Goal: Task Accomplishment & Management: Manage account settings

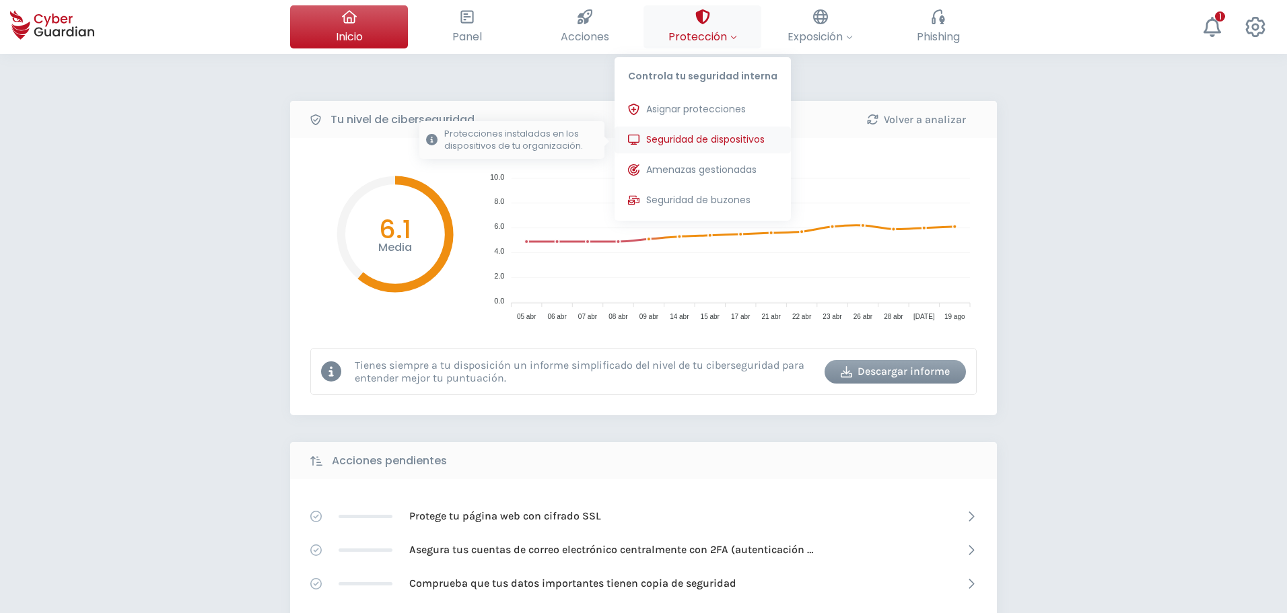
click at [666, 143] on span "Seguridad de dispositivos" at bounding box center [705, 140] width 118 height 14
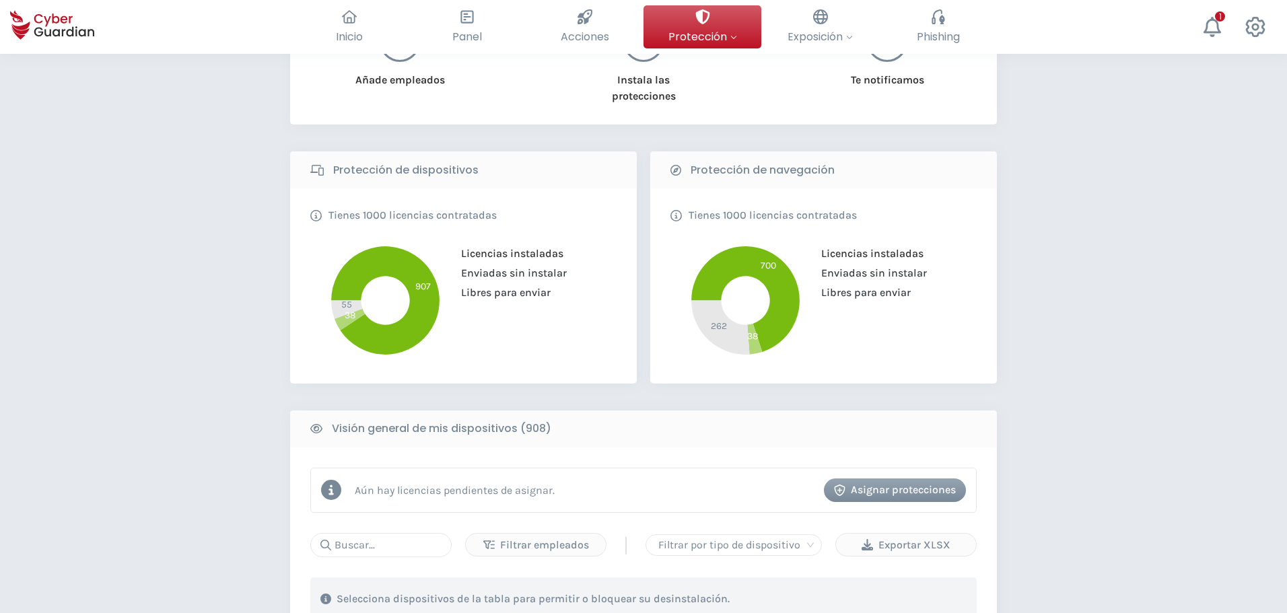
scroll to position [404, 0]
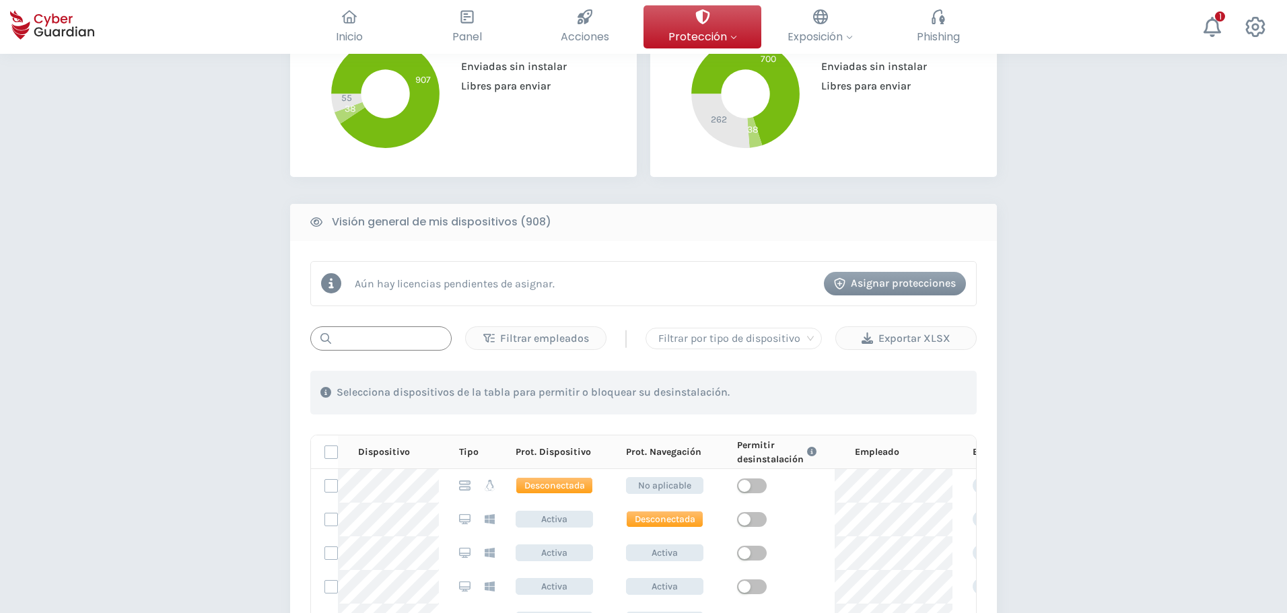
click at [392, 333] on input "text" at bounding box center [380, 339] width 141 height 24
type input "retop1555"
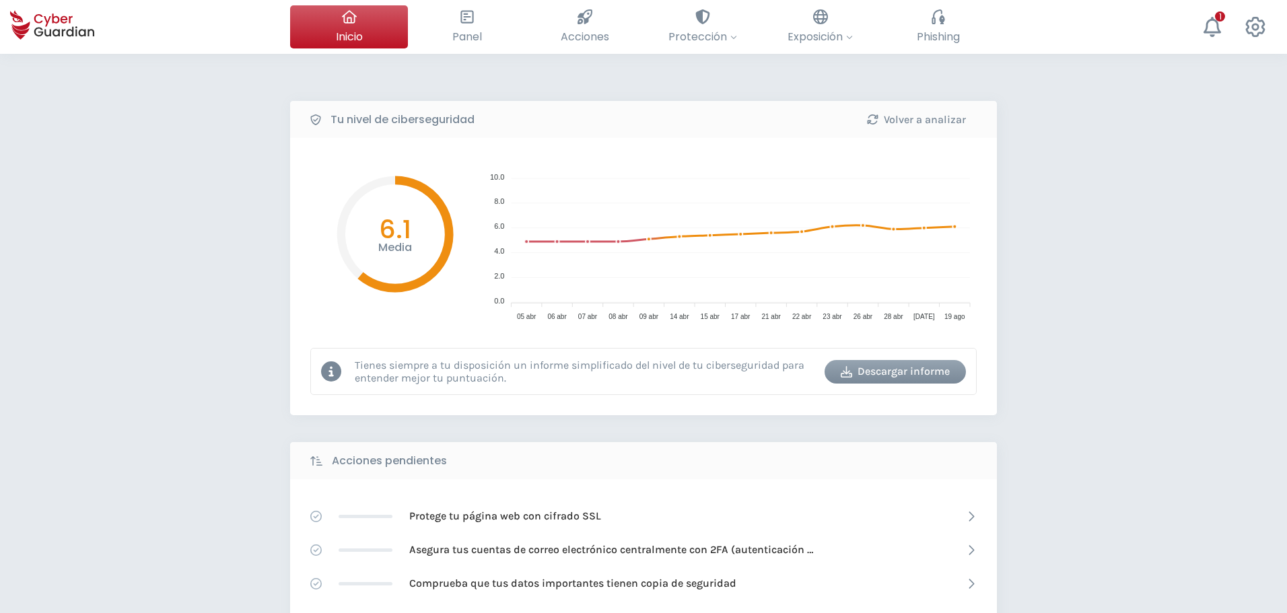
drag, startPoint x: 176, startPoint y: 258, endPoint x: 261, endPoint y: 2, distance: 269.5
click at [196, 177] on div "Tu nivel de ciberseguridad Volver a analizar Media 6.1 10.0 10.0 8.0 8.0 6.0 6.…" at bounding box center [643, 599] width 1287 height 1091
drag, startPoint x: 605, startPoint y: 458, endPoint x: 613, endPoint y: 464, distance: 10.1
click at [612, 464] on div "Acciones pendientes" at bounding box center [643, 460] width 707 height 37
click at [141, 312] on div "Tu nivel de ciberseguridad Volver a analizar Media 6.1 10.0 10.0 8.0 8.0 6.0 6.…" at bounding box center [643, 599] width 1287 height 1091
